Goal: Find specific page/section: Find specific page/section

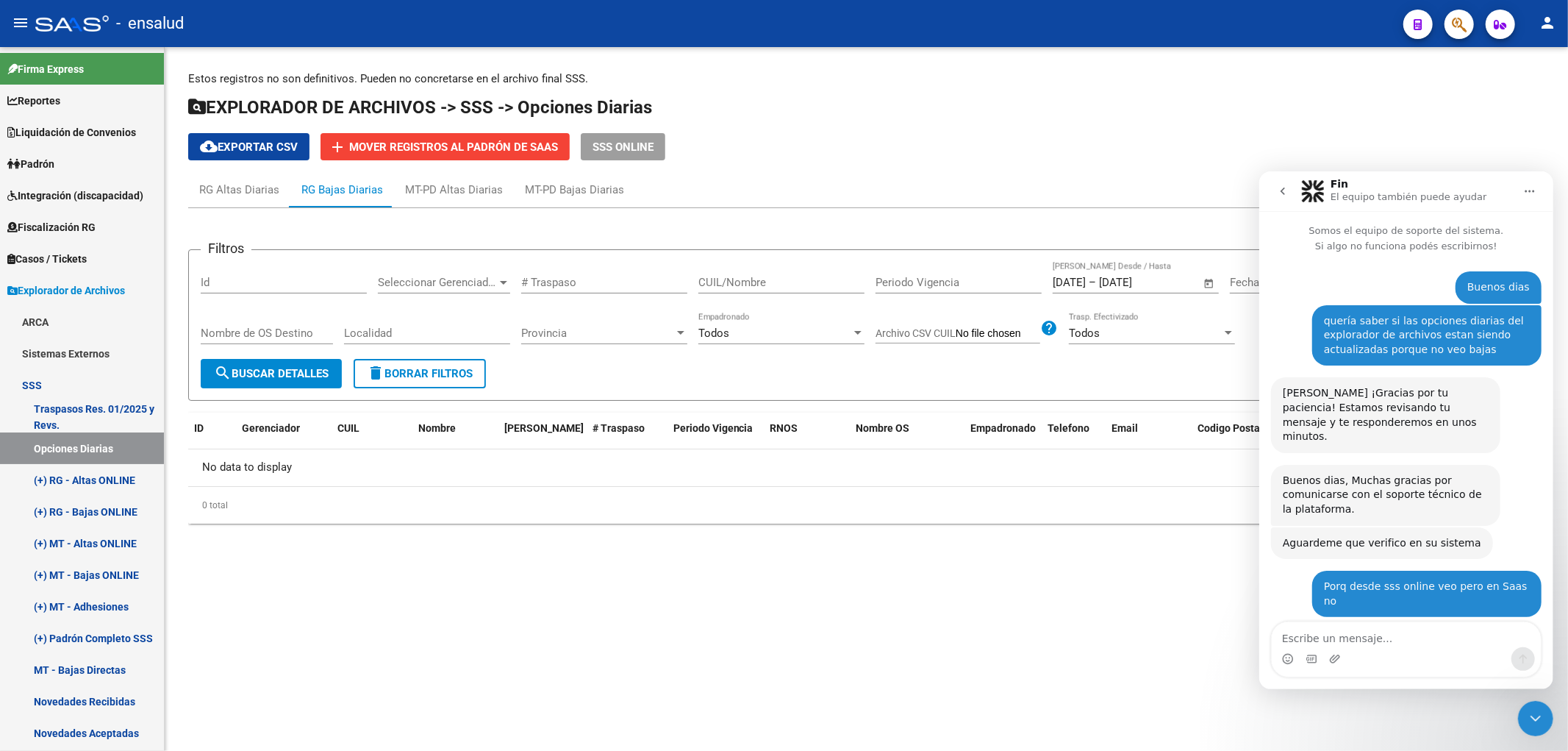
scroll to position [422, 0]
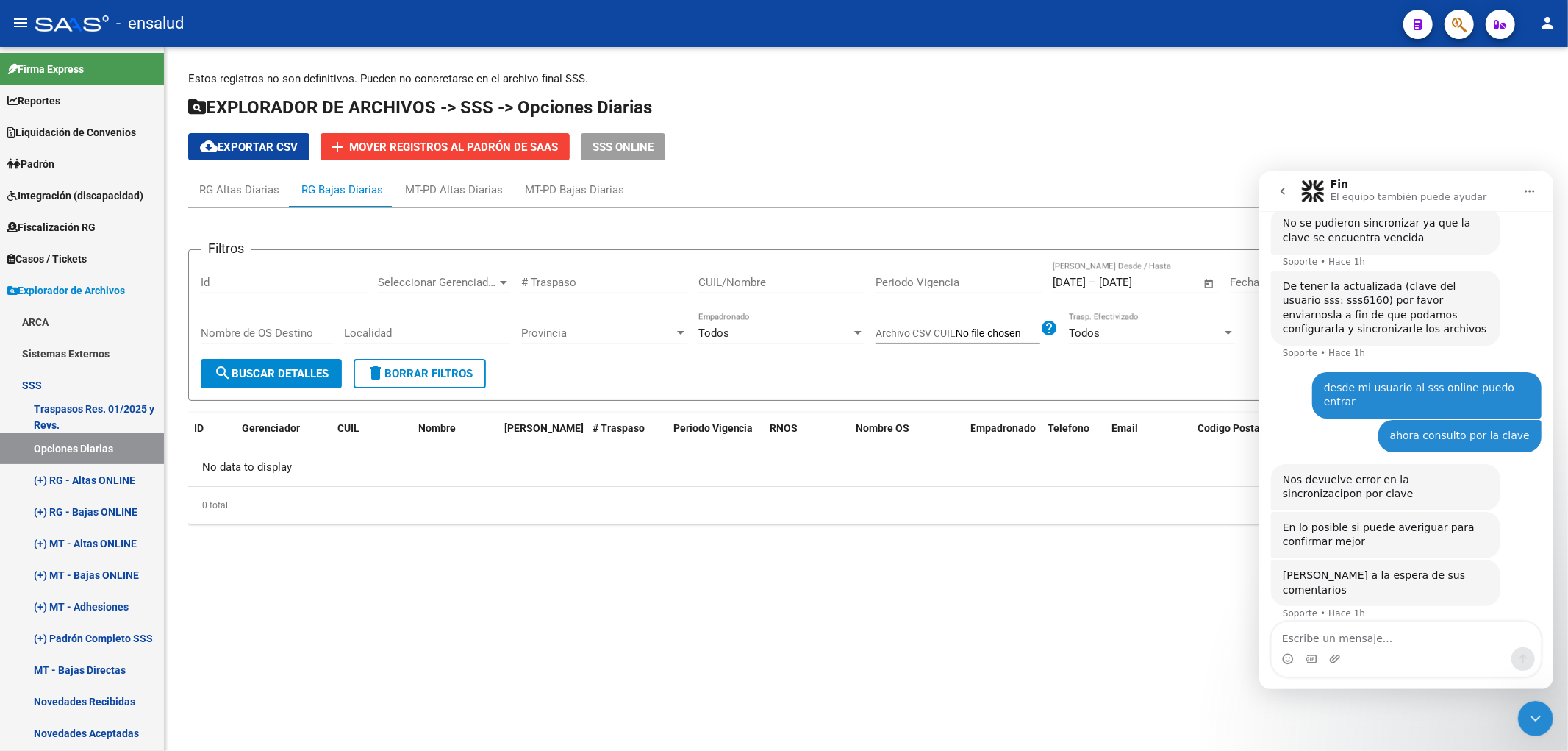
click at [1467, 143] on div "cloud_download Exportar CSV add Mover registros al PADRÓN de SAAS SSS ONLINE" at bounding box center [866, 146] width 1356 height 27
click at [1531, 186] on icon "Inicio" at bounding box center [1528, 190] width 12 height 12
click at [72, 444] on link "Opciones Diarias" at bounding box center [82, 448] width 164 height 32
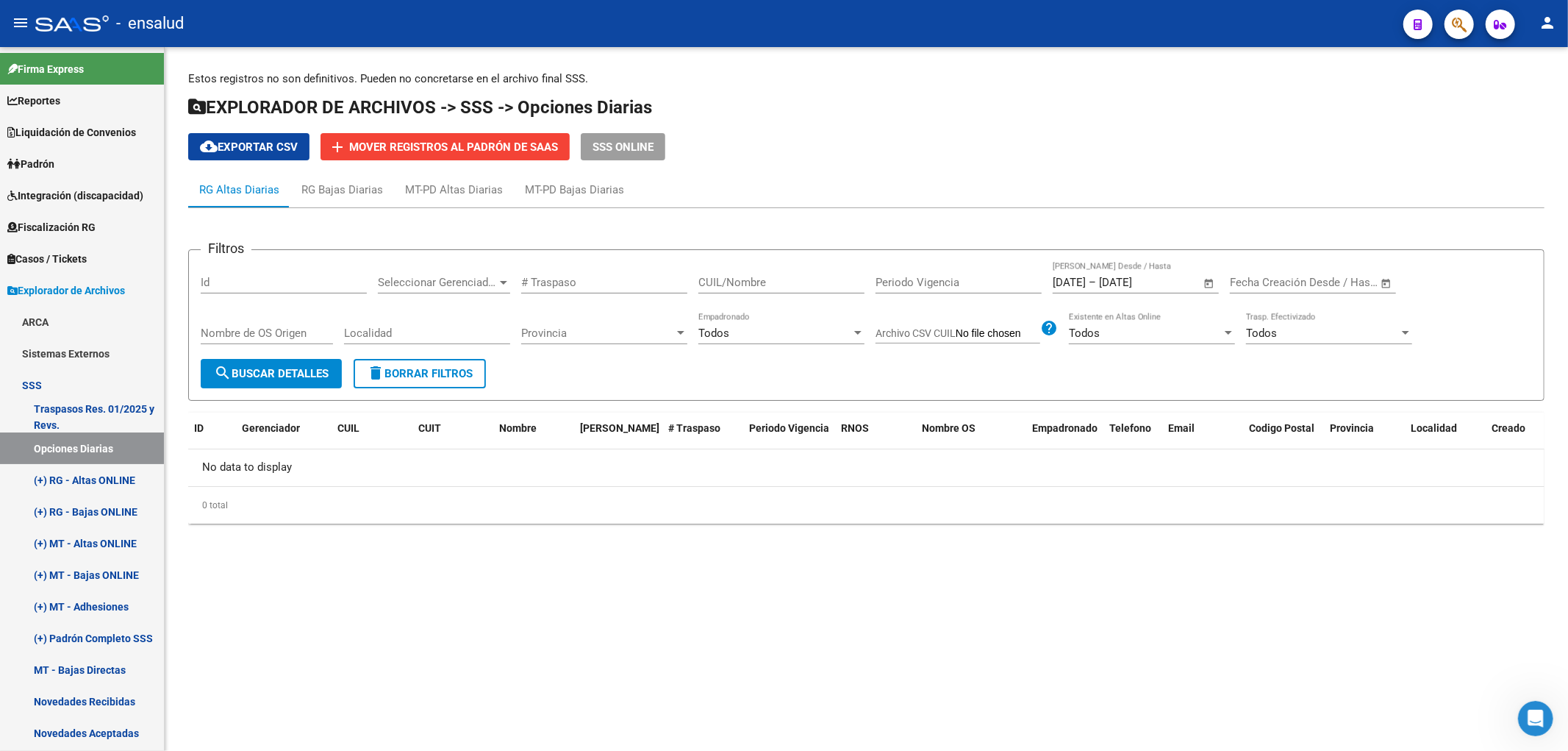
scroll to position [393, 0]
click at [328, 192] on div "RG Bajas Diarias" at bounding box center [342, 190] width 81 height 16
